Goal: Transaction & Acquisition: Purchase product/service

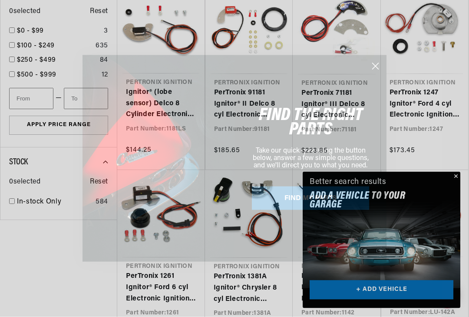
scroll to position [613, 0]
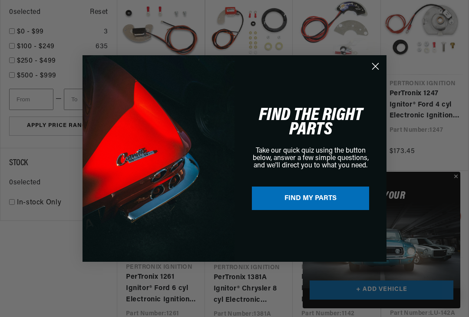
click at [378, 70] on icon "Close dialog" at bounding box center [376, 66] width 6 height 6
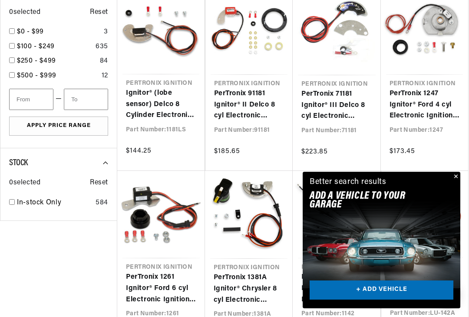
click at [453, 182] on button "Close" at bounding box center [455, 177] width 10 height 10
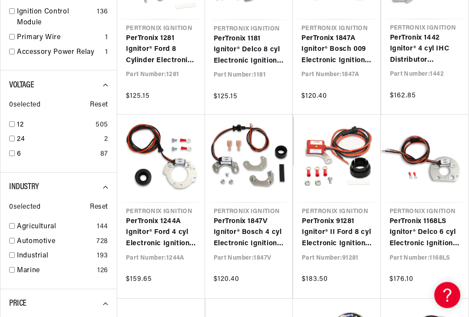
scroll to position [309, 0]
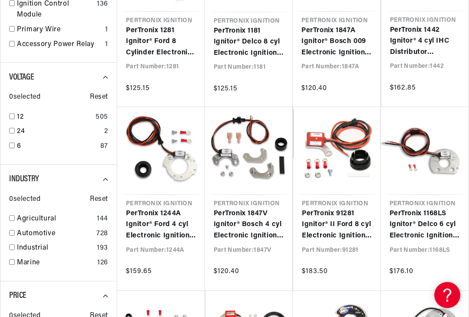
click at [18, 214] on link "Agricultural" at bounding box center [55, 219] width 76 height 11
checkbox input "true"
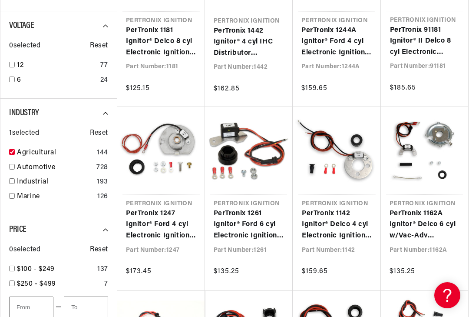
scroll to position [0, 263]
click at [7, 65] on div "Voltage 0 selected Reset 12 77 6 24" at bounding box center [58, 54] width 117 height 87
click at [13, 63] on input "checkbox" at bounding box center [12, 65] width 6 height 6
checkbox input "true"
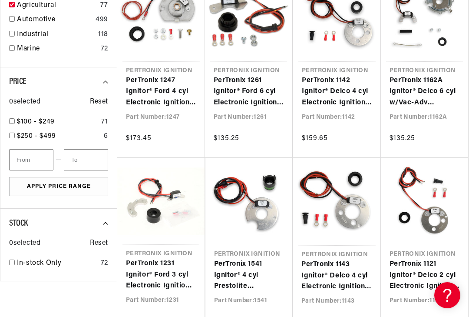
scroll to position [0, 170]
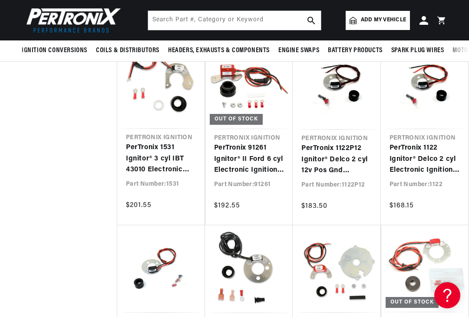
click at [159, 142] on link "PerTronix 1531 Ignitor® 3 cyl IBT 43010 Electronic Ignition Conversion Kit" at bounding box center [161, 158] width 70 height 33
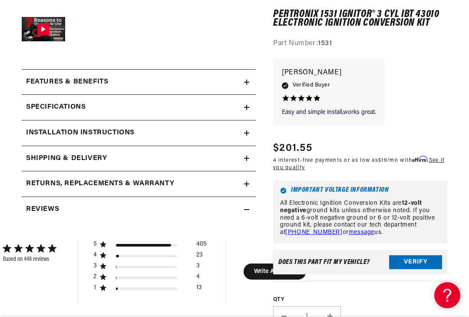
scroll to position [314, 0]
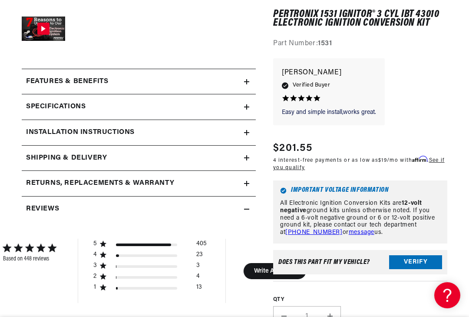
click at [249, 132] on summary "Installation instructions" at bounding box center [139, 132] width 234 height 25
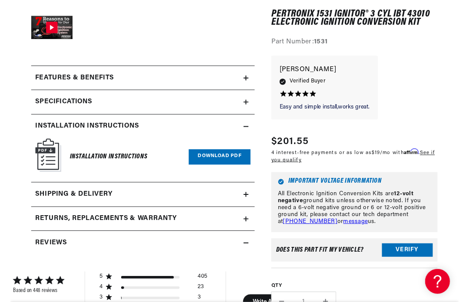
scroll to position [0, 263]
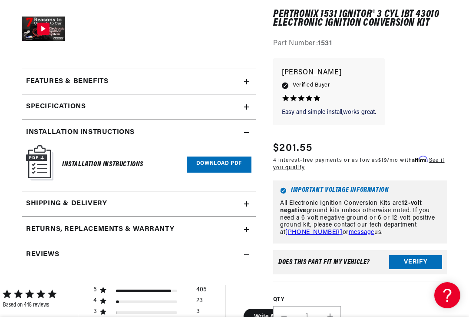
click at [223, 163] on link "Download PDF" at bounding box center [219, 164] width 65 height 16
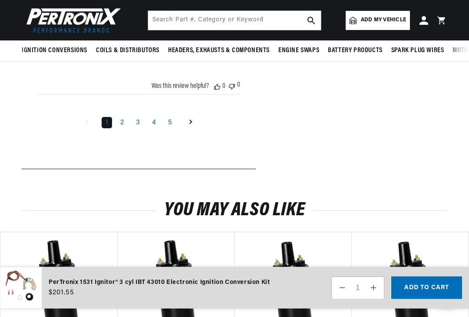
scroll to position [1472, 0]
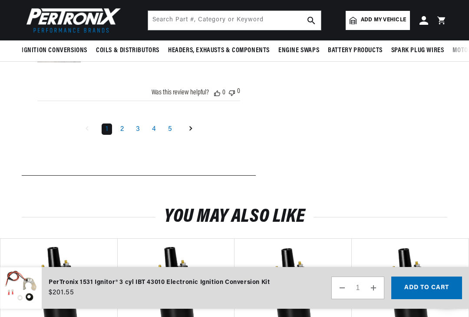
click at [122, 135] on link "2" at bounding box center [121, 128] width 11 height 11
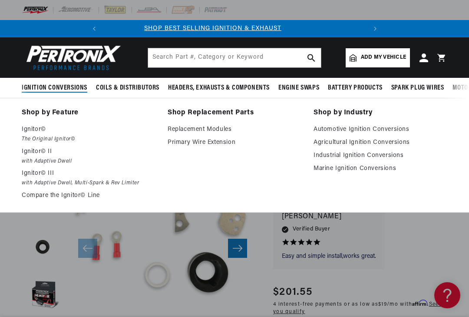
scroll to position [0, 0]
click at [392, 143] on link "Agricultural Ignition Conversions" at bounding box center [381, 142] width 134 height 10
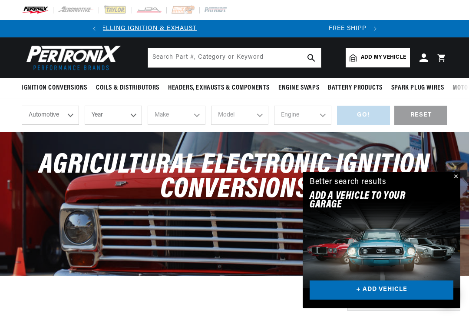
scroll to position [0, 263]
click at [458, 178] on button "Close" at bounding box center [455, 177] width 10 height 10
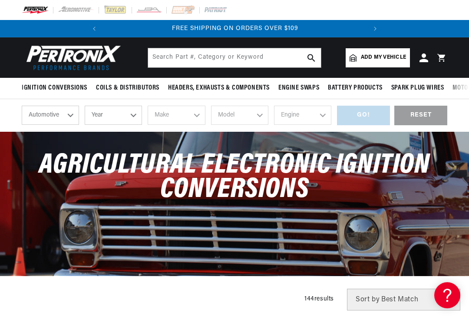
click at [73, 114] on select "Automotive Agricultural Industrial Marine Motorcycle" at bounding box center [50, 115] width 57 height 19
select select "Agricultural"
click at [137, 116] on select "Year 1970 1965 1964 1960 1959 1958 1957 1939 1938 1937" at bounding box center [113, 115] width 57 height 19
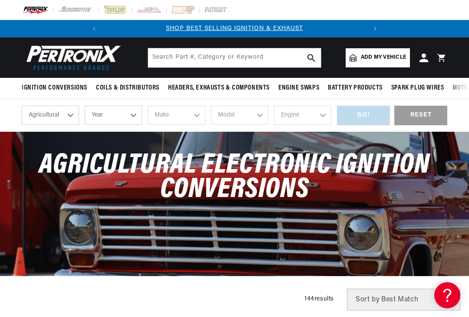
select select "1958"
click at [137, 114] on select "1970 1965 1964 1960 1959 1958 1957 1939 1938 1937" at bounding box center [113, 115] width 57 height 19
click at [135, 118] on select "1970 1965 1964 1960 1959 1958 1957 1939 1938 1937" at bounding box center [113, 115] width 57 height 19
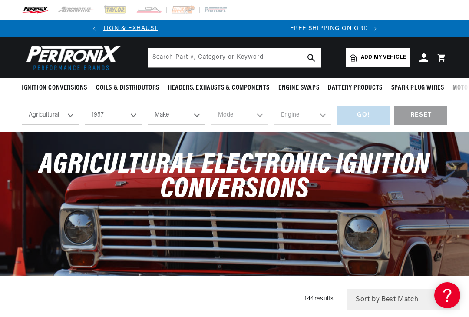
select select "1970"
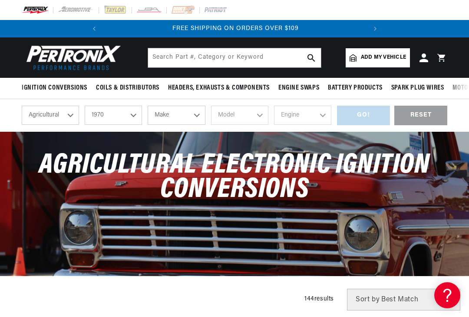
scroll to position [0, 263]
click at [134, 116] on select "1970 1965 1964 1960 1959 1958 1957 1939 1938 1937" at bounding box center [113, 115] width 57 height 19
click at [195, 117] on select "Make International Harvester" at bounding box center [176, 115] width 57 height 19
click at [71, 118] on select "Automotive Agricultural Industrial Marine Motorcycle" at bounding box center [50, 115] width 57 height 19
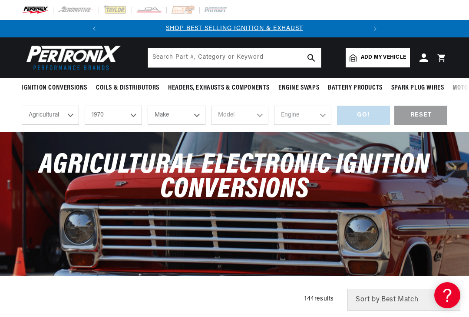
select select "Industrial"
click at [130, 118] on select "1990 1986 1984 1983 1982 1981 1980 1979 1978 1977 1976 1975 1974 1973 1972 1971…" at bounding box center [113, 115] width 57 height 19
select select "1975"
click at [198, 114] on select "Make Allis Chalmers Clark Eaton, Yale, Towne Ford Towmotor Waukesha White" at bounding box center [176, 115] width 57 height 19
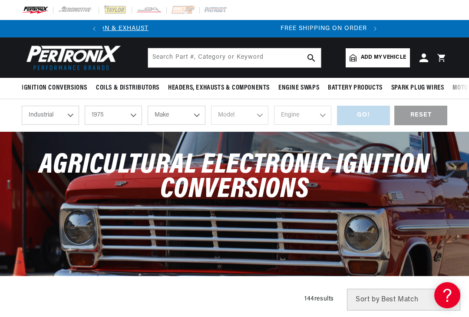
select select "Ford"
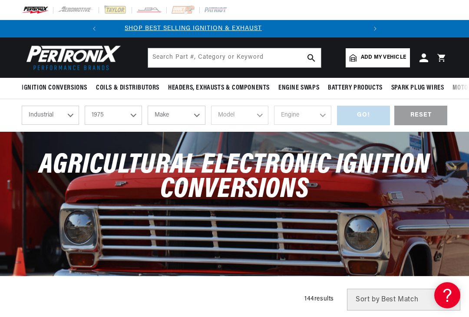
select select "Ford"
click at [196, 113] on select "Allis Chalmers Clark Eaton, Yale, Towne Ford Towmotor Waukesha White" at bounding box center [176, 115] width 57 height 19
click at [73, 116] on select "Automotive Agricultural Industrial Marine Motorcycle" at bounding box center [50, 115] width 57 height 19
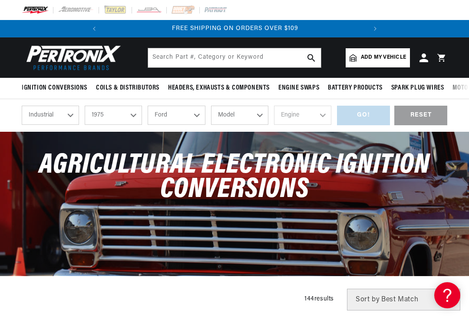
select select "Agricultural"
select select "Year"
select select "Make"
click at [139, 114] on select "Year 1970 1965 1964 1960 1959 1958 1957 1939 1938 1937" at bounding box center [113, 115] width 57 height 19
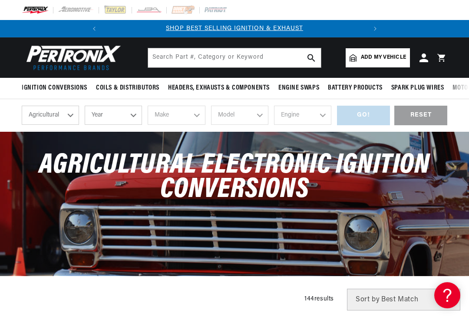
select select "1958"
click at [140, 112] on select "1970 1965 1964 1960 1959 1958 1957 1939 1938 1937" at bounding box center [113, 115] width 57 height 19
select select "1970"
click at [202, 113] on select "Make International Harvester" at bounding box center [176, 115] width 57 height 19
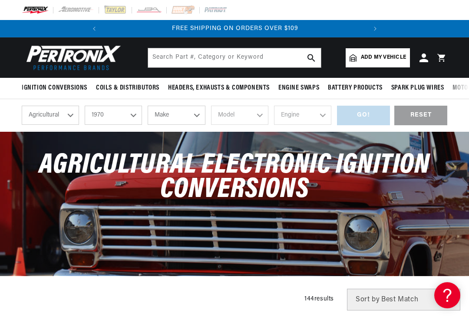
click at [75, 114] on select "Automotive Agricultural Industrial Marine Motorcycle" at bounding box center [50, 115] width 57 height 19
select select "Industrial"
click at [133, 116] on select "1990 1986 1984 1983 1982 1981 1980 1979 1978 1977 1976 1975 1974 1973 1972 1971…" at bounding box center [113, 115] width 57 height 19
select select "1975"
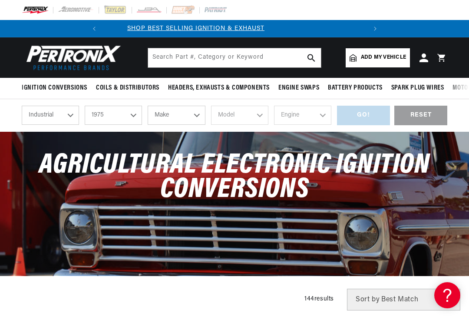
click at [194, 120] on select "Make Allis Chalmers Clark Eaton, Yale, Towne Ford Towmotor Waukesha White" at bounding box center [176, 115] width 57 height 19
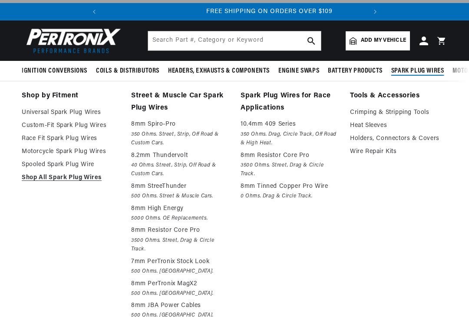
scroll to position [0, 263]
click at [154, 126] on p "8mm Spiro-Pro" at bounding box center [179, 125] width 97 height 10
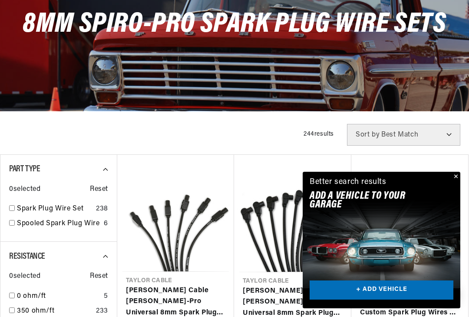
scroll to position [141, 0]
click at [455, 182] on button "Close" at bounding box center [455, 177] width 10 height 10
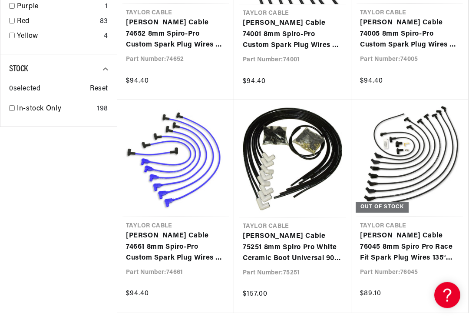
scroll to position [0, 263]
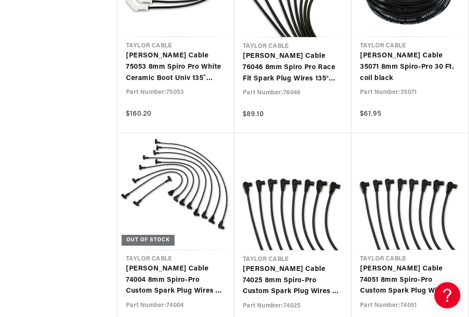
scroll to position [0, 185]
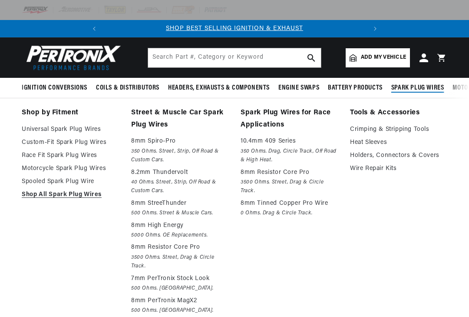
click at [161, 206] on p "8mm StreeThunder" at bounding box center [179, 203] width 97 height 10
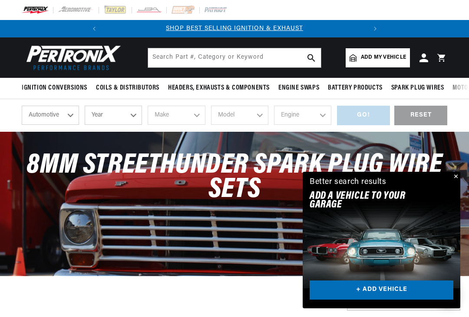
click at [462, 173] on div "8mm StreeThunder Spark Plug Wire Sets" at bounding box center [234, 182] width 469 height 100
click at [455, 179] on button "Close" at bounding box center [455, 177] width 10 height 10
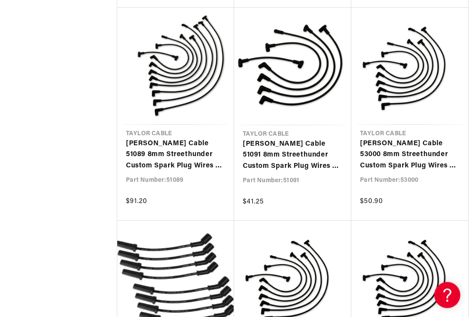
scroll to position [0, 263]
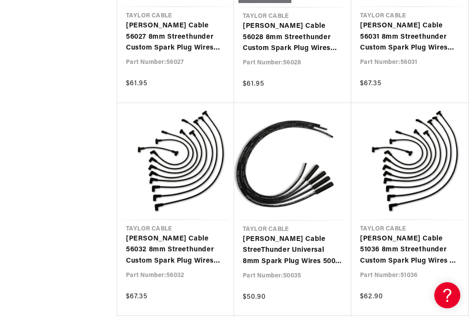
click at [296, 234] on link "[PERSON_NAME] Cable StreeThunder Universal 8mm Spark Plug Wires 500 Ohms" at bounding box center [293, 250] width 100 height 33
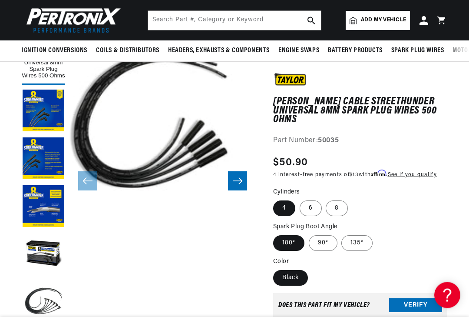
click at [237, 177] on icon "Slide right" at bounding box center [238, 181] width 10 height 9
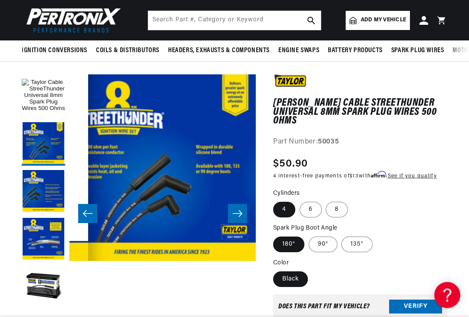
scroll to position [55, 0]
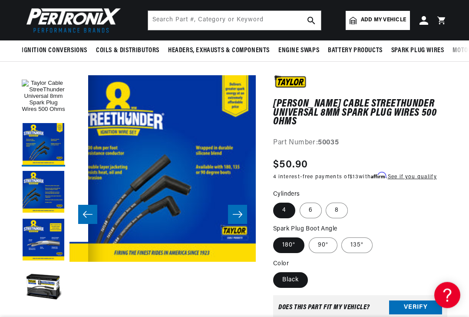
click at [238, 210] on icon "Slide right" at bounding box center [238, 214] width 10 height 9
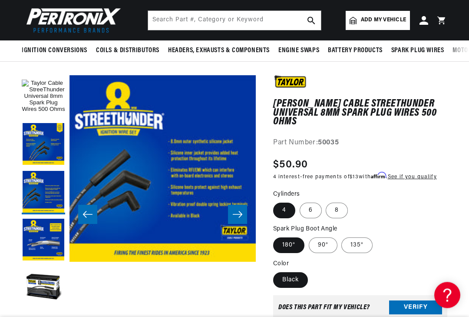
scroll to position [56, 0]
click at [237, 210] on icon "Slide right" at bounding box center [238, 214] width 10 height 9
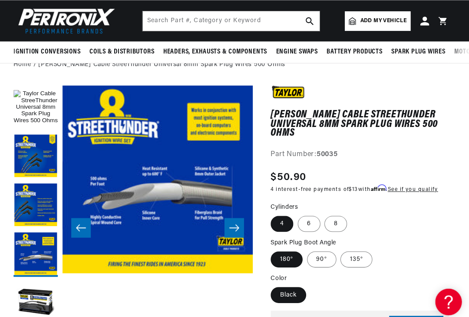
scroll to position [0, 0]
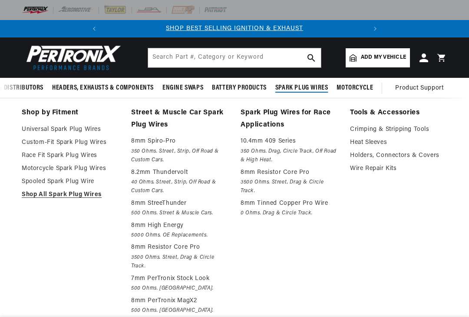
click at [385, 132] on link "Crimping & Stripping Tools" at bounding box center [398, 129] width 97 height 10
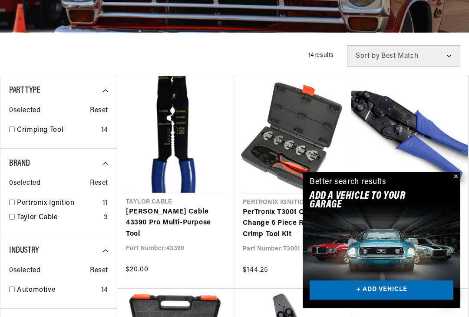
click at [456, 182] on button "Close" at bounding box center [455, 177] width 10 height 10
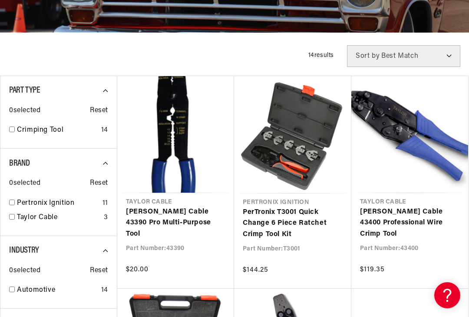
click at [343, 240] on link "PerTronix T3001 Quick Change 6 Piece Ratchet Crimp Tool Kit" at bounding box center [293, 223] width 100 height 33
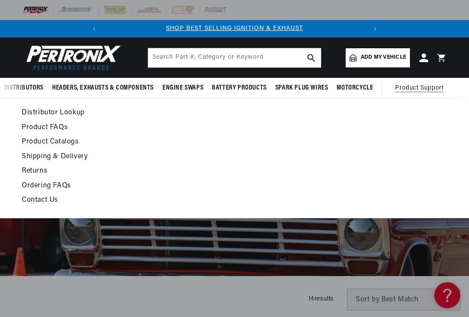
click at [37, 203] on link "Contact Us" at bounding box center [175, 200] width 307 height 12
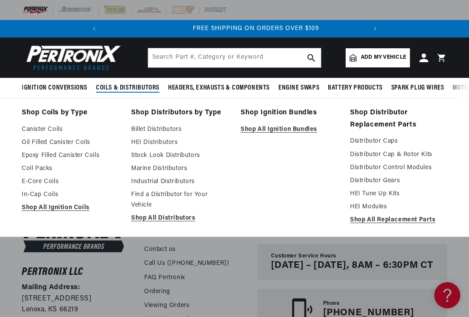
scroll to position [0, 263]
click at [172, 185] on link "Industrial Distributors" at bounding box center [179, 181] width 97 height 10
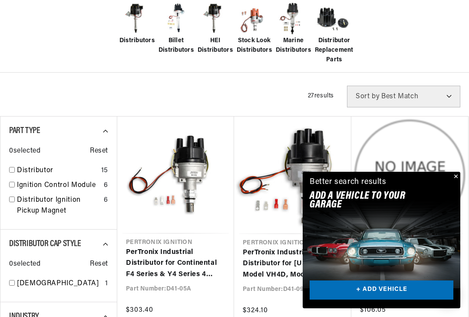
scroll to position [0, 263]
click at [460, 247] on link "PerTronix 025-003A Replacement Module for D41-05A, D41-09B, D41-10B, D41-11B, D…" at bounding box center [410, 263] width 100 height 33
click at [460, 172] on button "Close" at bounding box center [455, 177] width 10 height 10
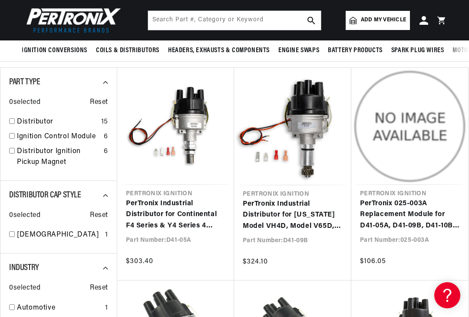
scroll to position [0, 0]
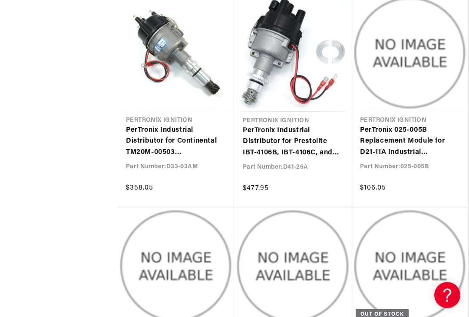
scroll to position [1466, 0]
